Goal: Task Accomplishment & Management: Complete application form

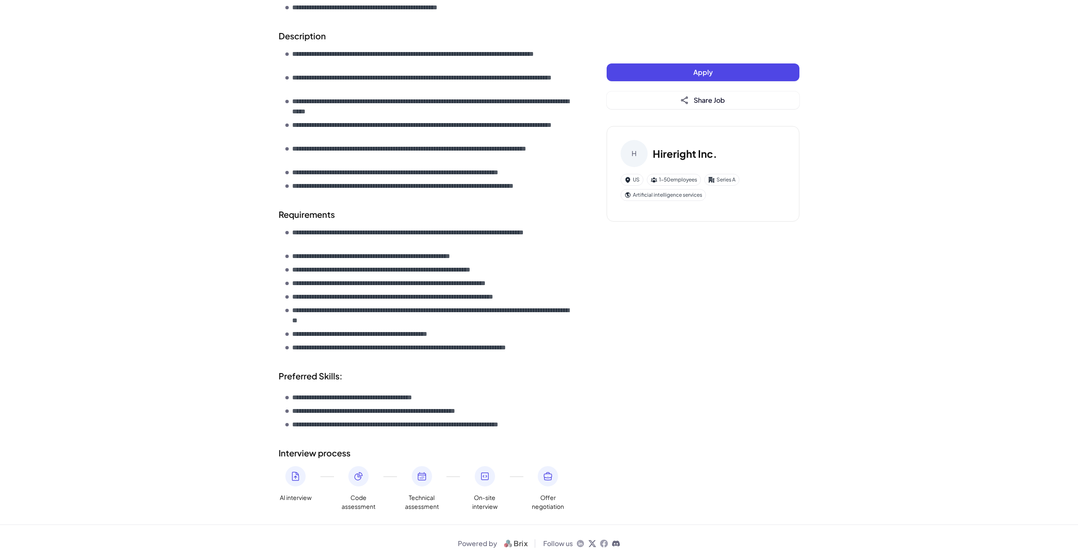
scroll to position [372, 0]
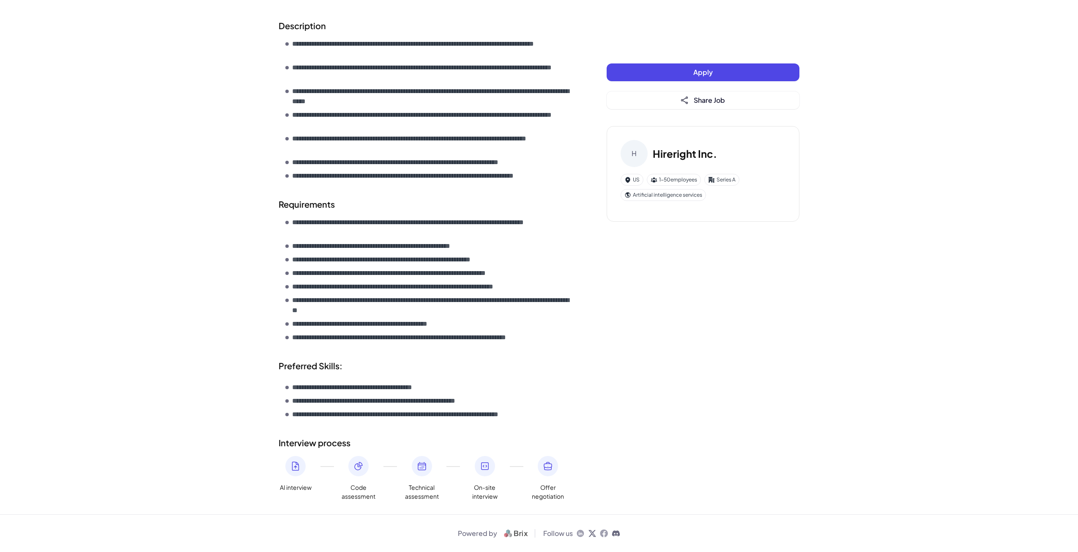
click at [669, 77] on button "Apply" at bounding box center [703, 72] width 193 height 18
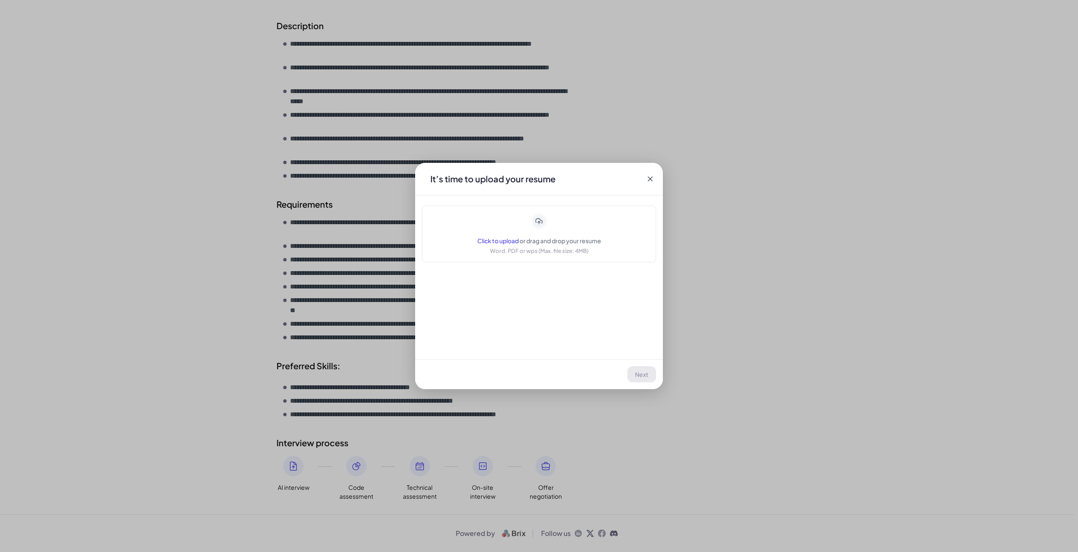
click at [499, 245] on div "Click to upload or drag and drop your resume Word, PDF or wps (Max. file size: …" at bounding box center [539, 234] width 124 height 42
click at [633, 375] on button "Next" at bounding box center [642, 374] width 28 height 16
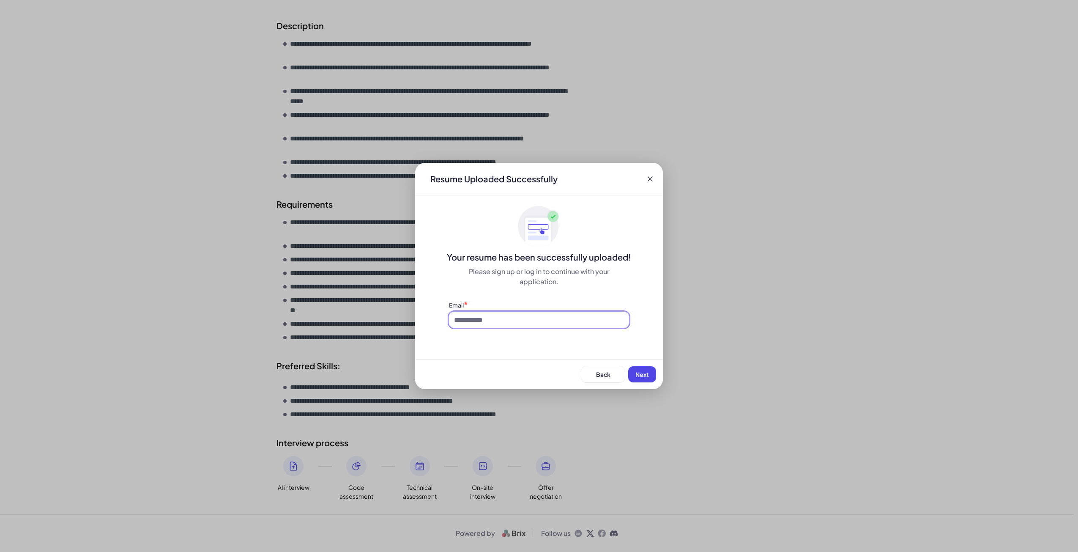
click at [562, 319] on input at bounding box center [539, 320] width 180 height 16
type input "**********"
click at [636, 369] on button "Next" at bounding box center [642, 374] width 28 height 16
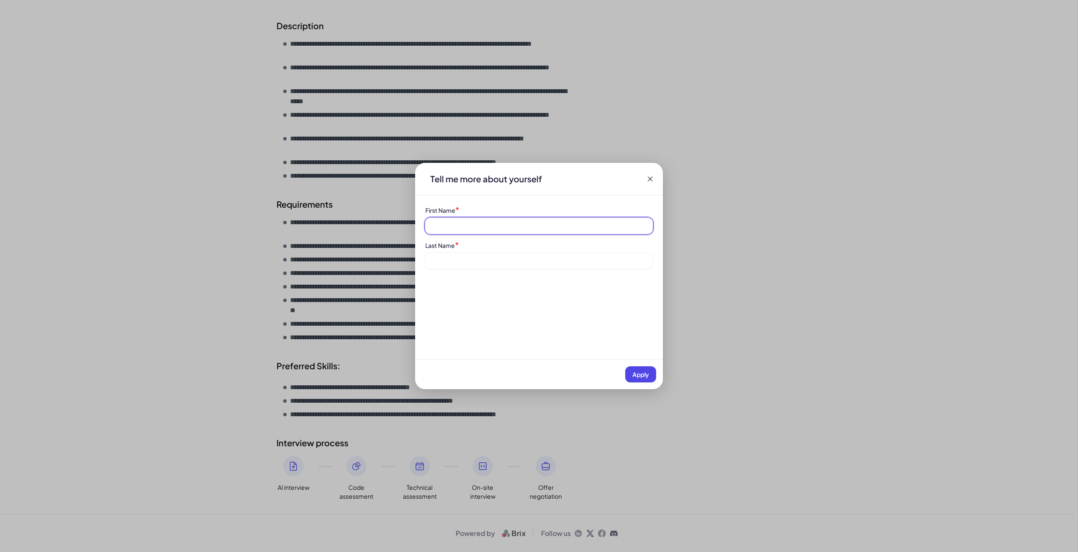
click at [539, 223] on input at bounding box center [539, 226] width 228 height 16
type input "*******"
click at [485, 260] on input at bounding box center [539, 261] width 228 height 16
type input "*"
click at [639, 374] on span "Apply" at bounding box center [641, 374] width 16 height 8
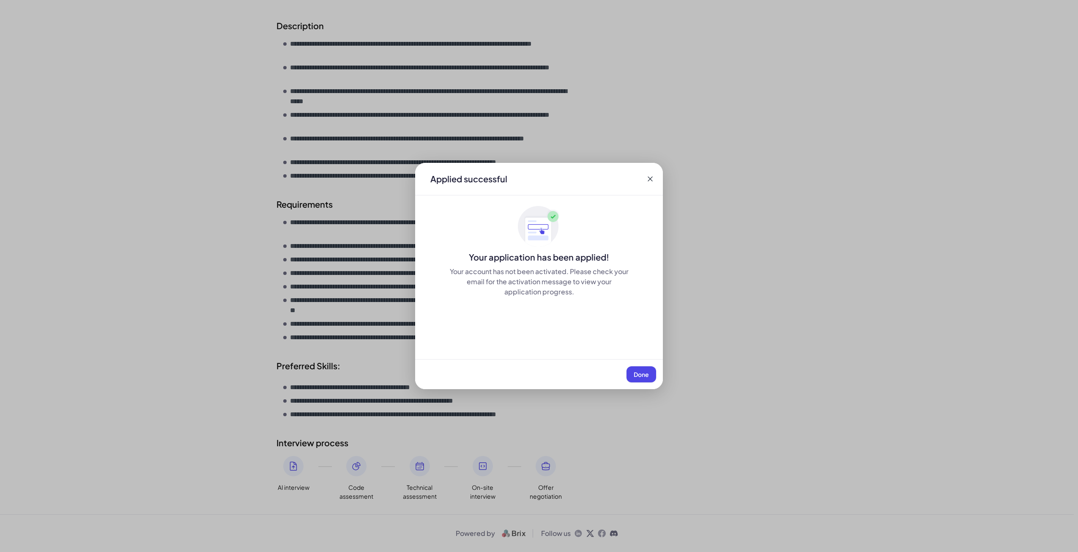
click at [636, 377] on span "Done" at bounding box center [641, 374] width 15 height 8
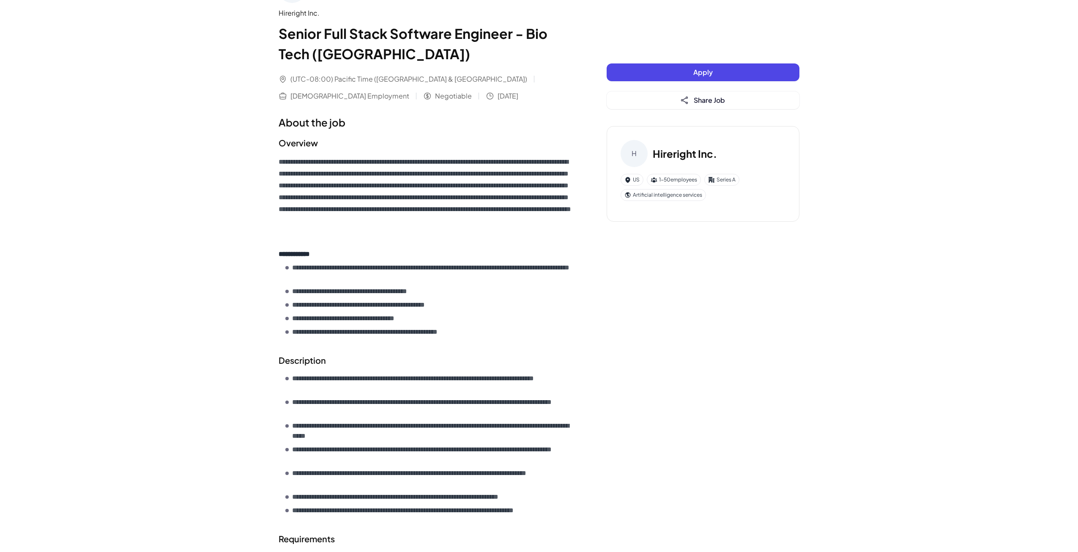
scroll to position [0, 0]
